Goal: Transaction & Acquisition: Obtain resource

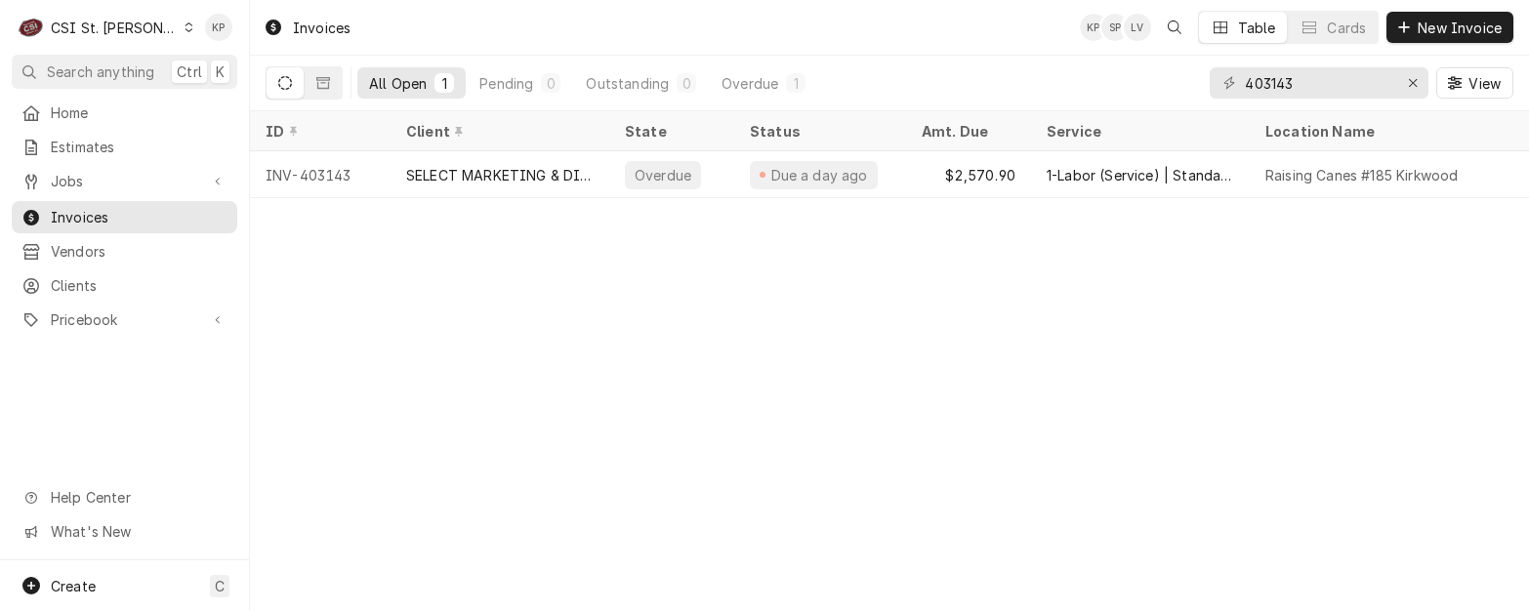
click at [184, 22] on icon "Dynamic Content Wrapper" at bounding box center [188, 27] width 9 height 10
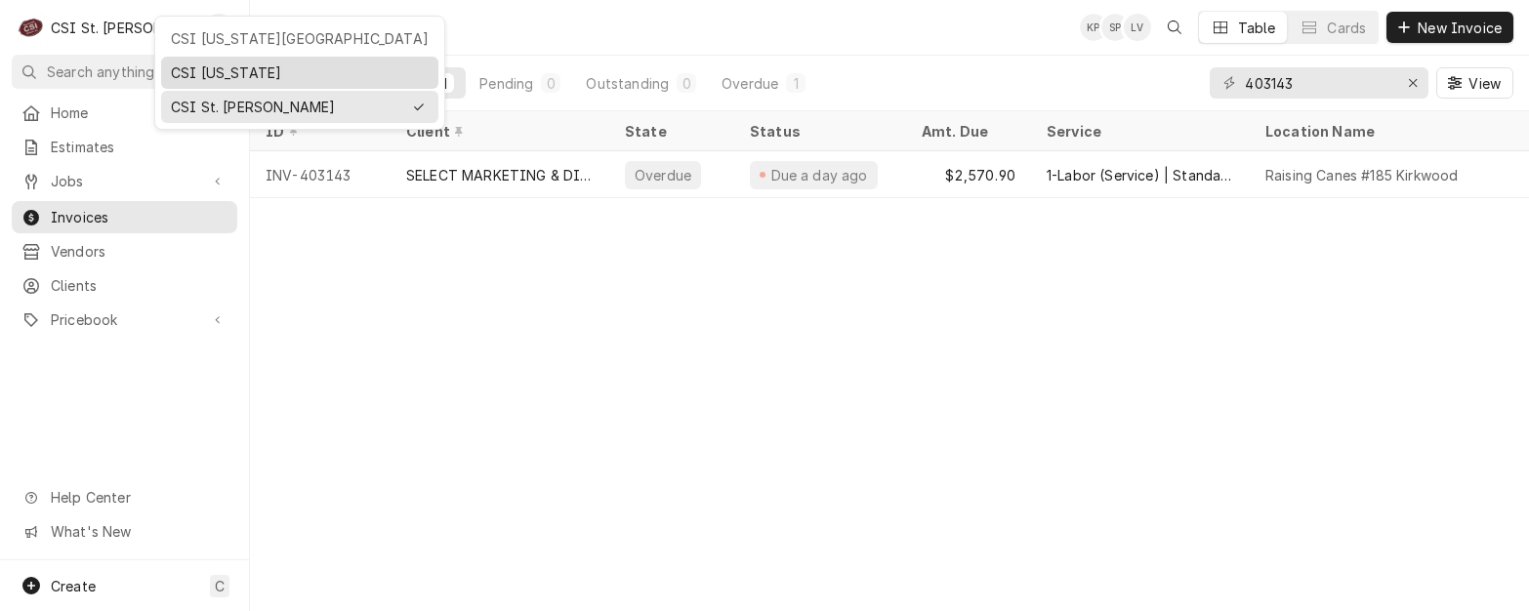
click at [176, 66] on div "CSI [US_STATE]" at bounding box center [300, 72] width 258 height 20
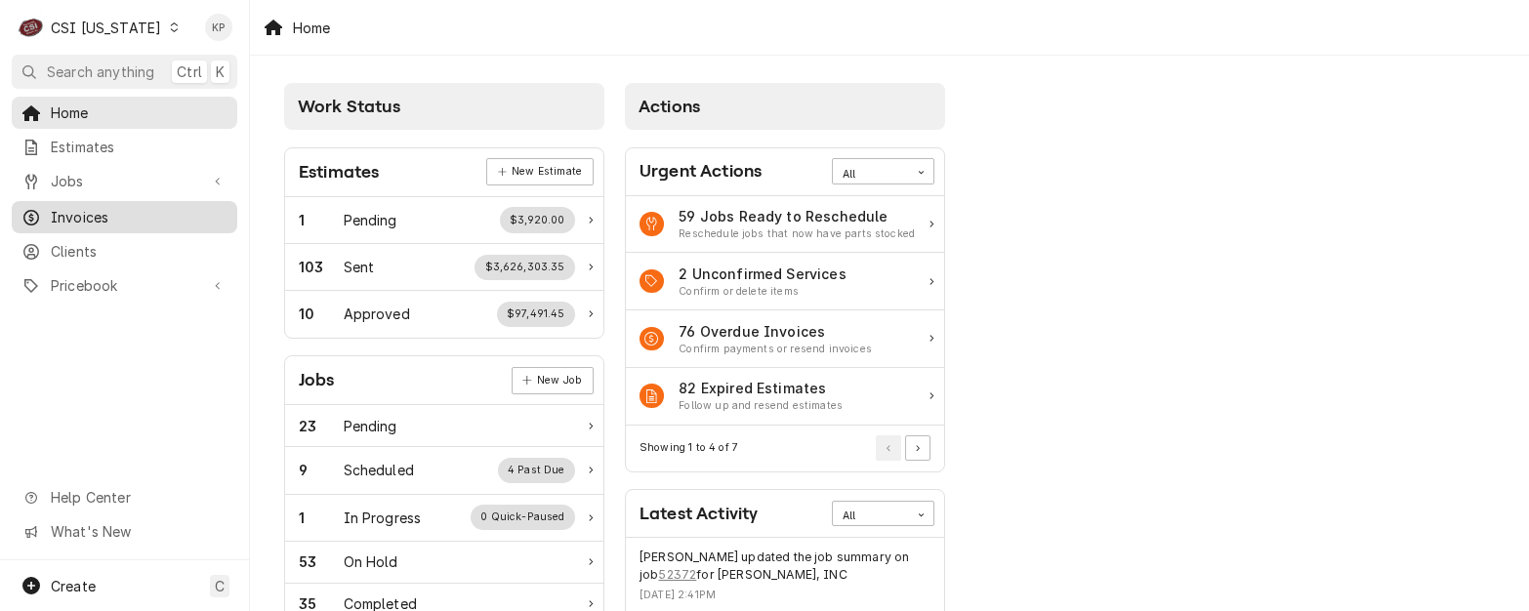
click at [106, 214] on span "Invoices" at bounding box center [139, 217] width 177 height 20
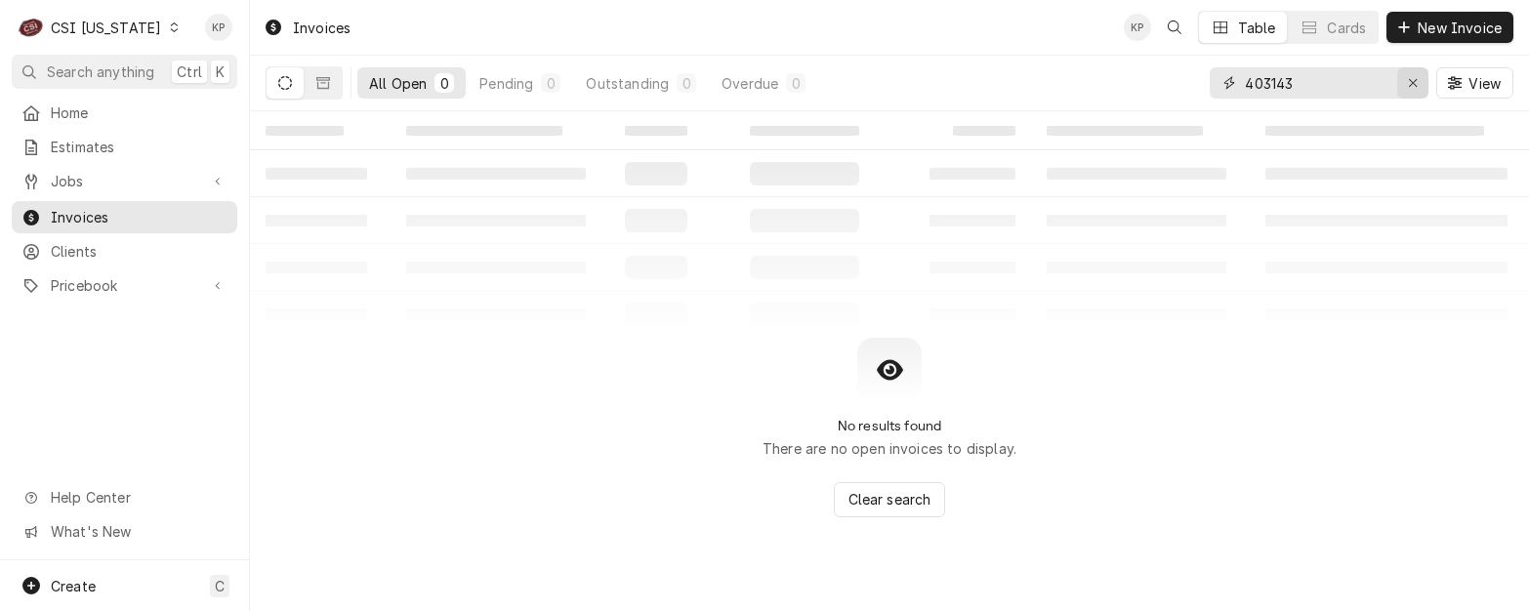
click at [1411, 81] on icon "Erase input" at bounding box center [1413, 83] width 11 height 14
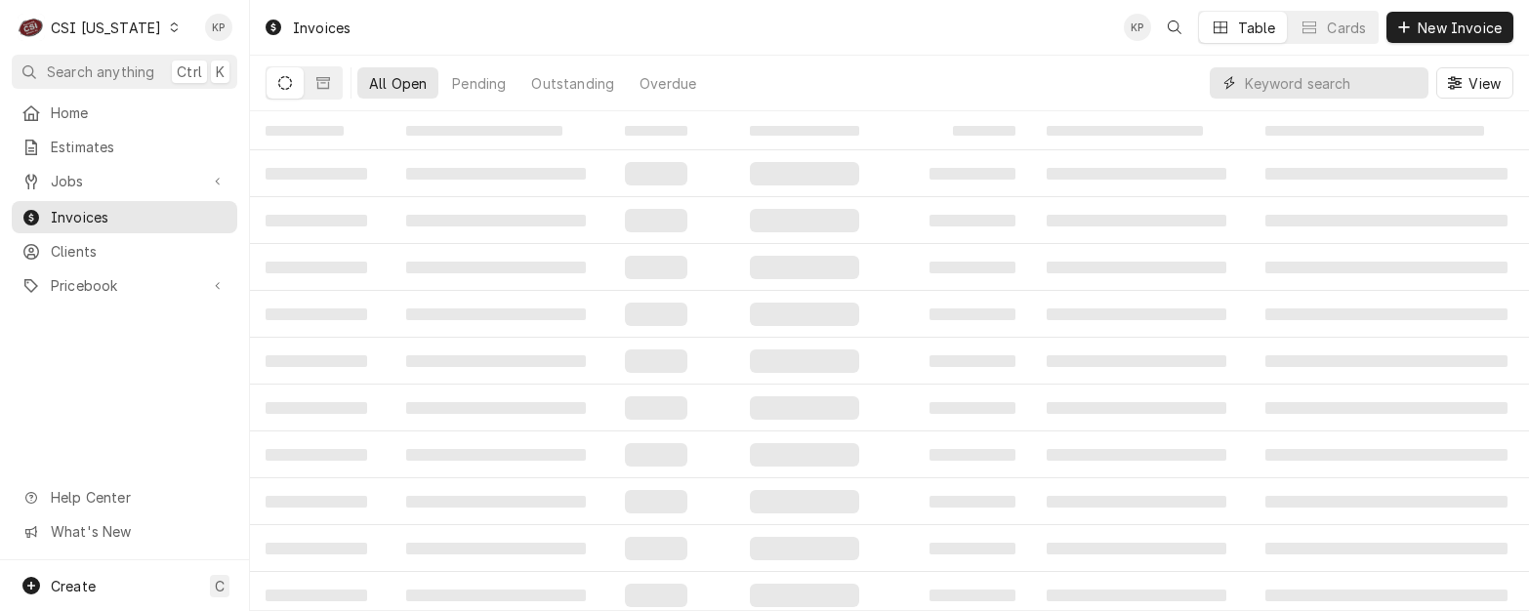
click at [1389, 79] on input "Dynamic Content Wrapper" at bounding box center [1332, 82] width 174 height 31
type input "100681"
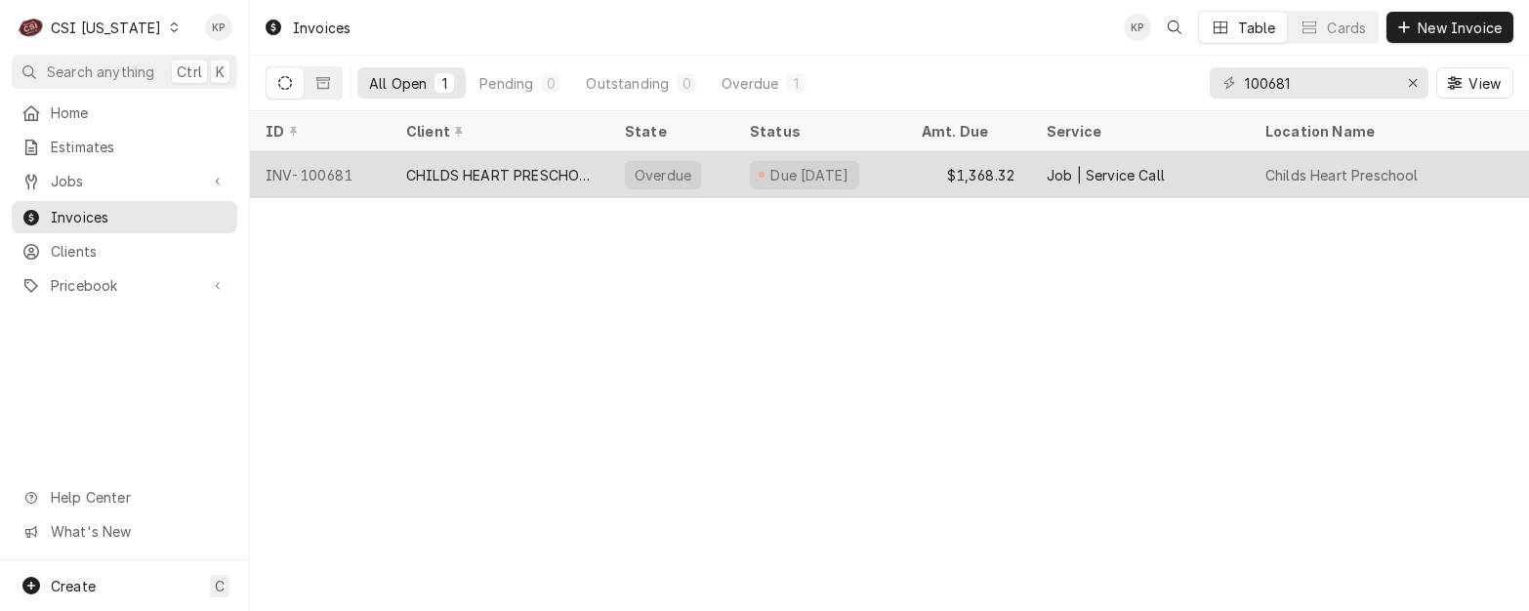
click at [336, 165] on div "INV-100681" at bounding box center [320, 174] width 141 height 47
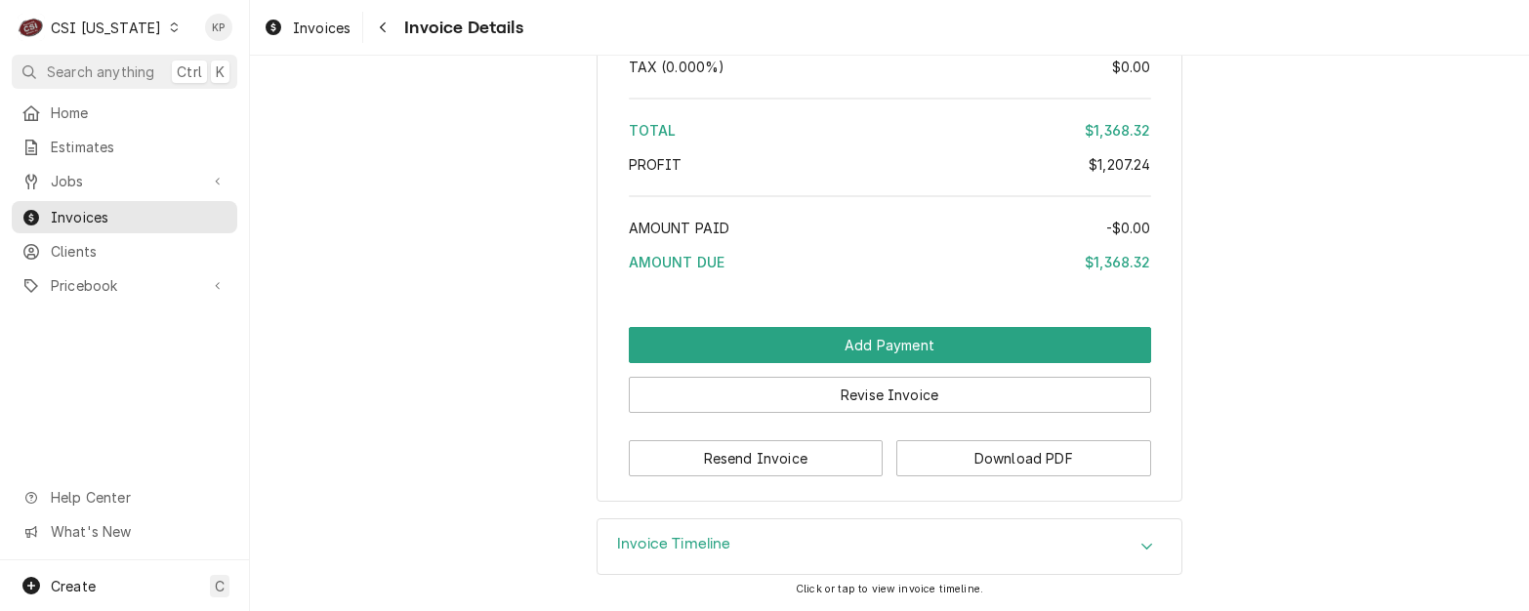
scroll to position [4791, 0]
click at [927, 457] on button "Download PDF" at bounding box center [1023, 458] width 255 height 36
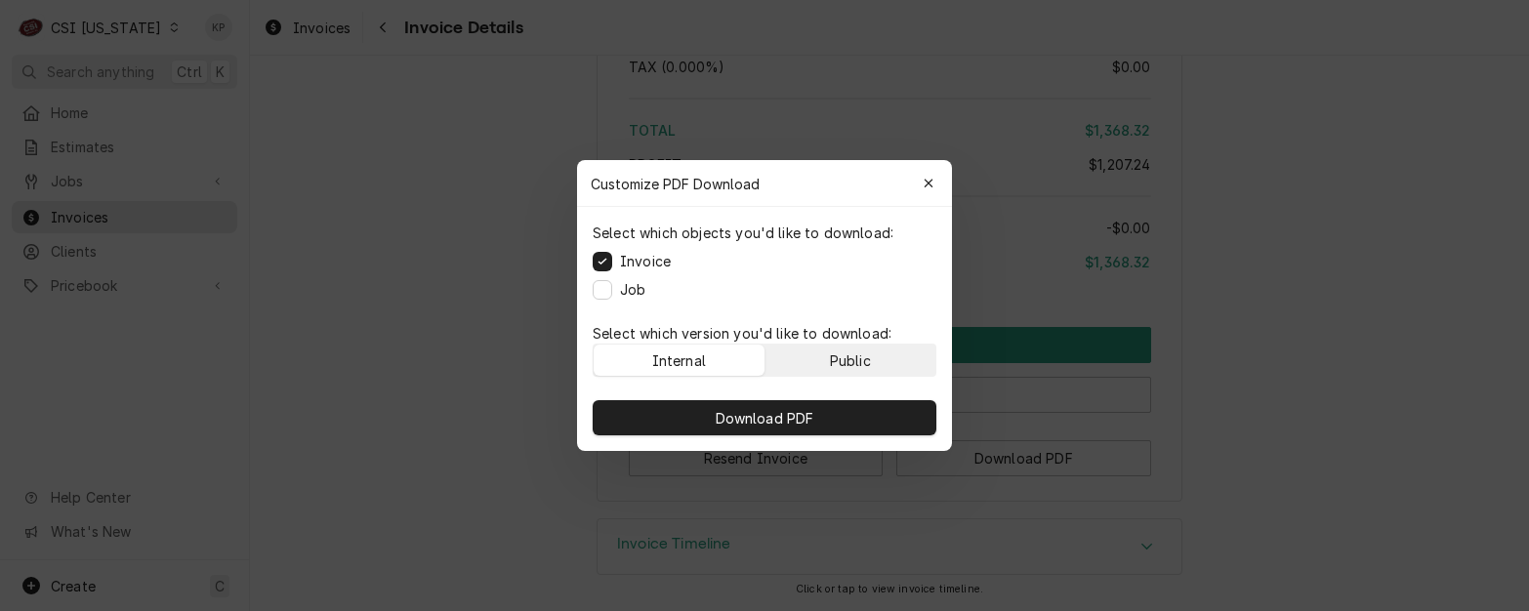
click at [854, 357] on div "Public" at bounding box center [850, 360] width 41 height 20
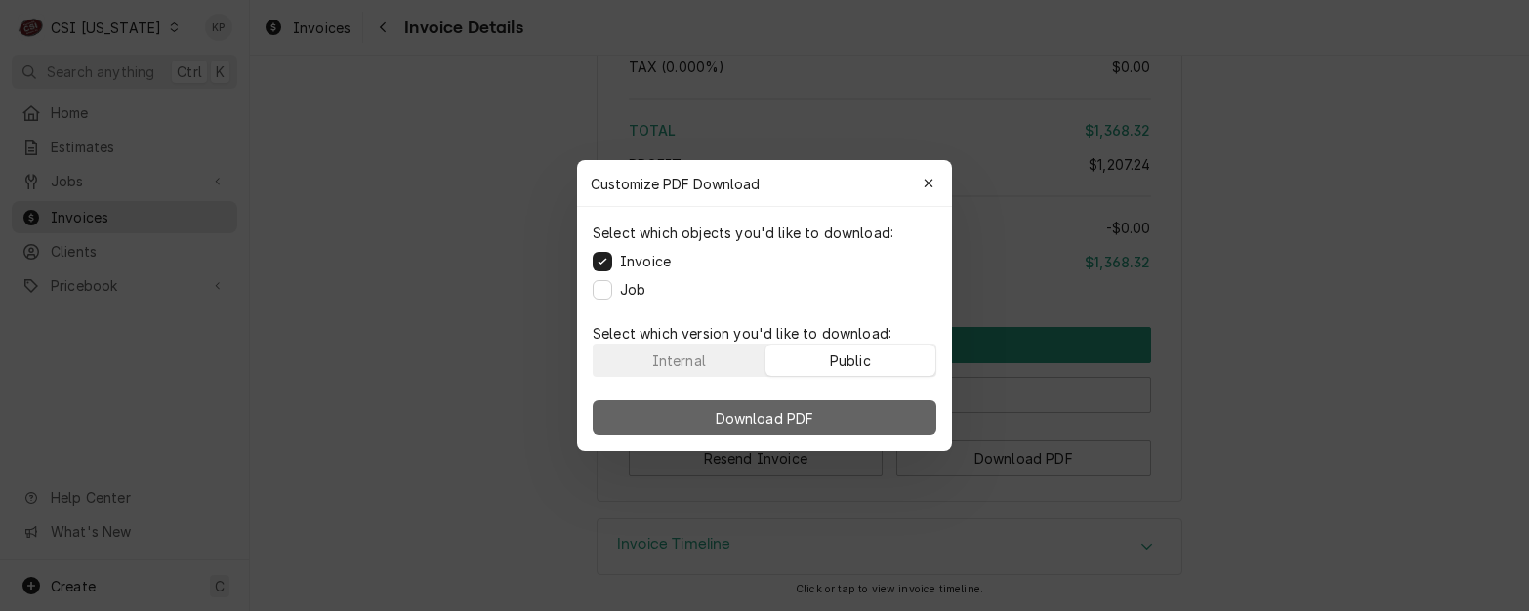
click at [854, 405] on button "Download PDF" at bounding box center [765, 417] width 344 height 35
